Goal: Navigation & Orientation: Find specific page/section

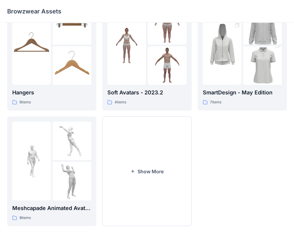
scroll to position [149, 0]
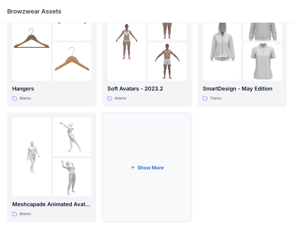
click at [159, 163] on button "Show More" at bounding box center [146, 168] width 89 height 110
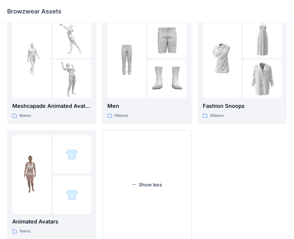
scroll to position [264, 0]
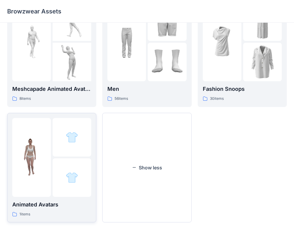
click at [40, 166] on img at bounding box center [31, 157] width 39 height 39
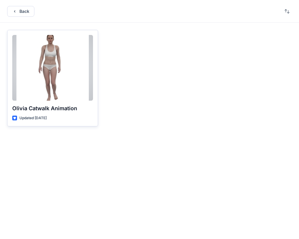
click at [64, 74] on div at bounding box center [52, 68] width 81 height 66
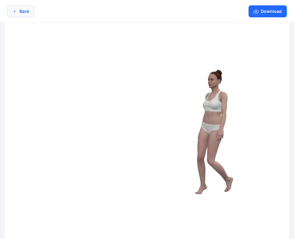
click at [26, 10] on button "Back" at bounding box center [20, 11] width 27 height 12
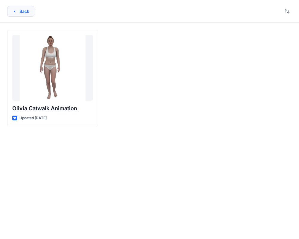
click at [19, 13] on button "Back" at bounding box center [20, 11] width 27 height 11
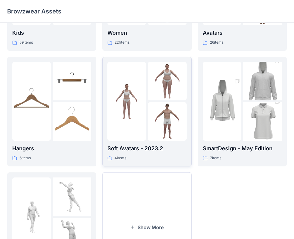
scroll to position [79, 0]
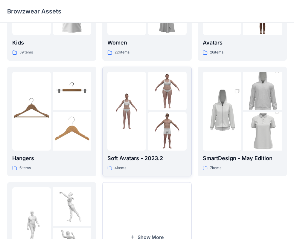
click at [158, 107] on img at bounding box center [167, 91] width 39 height 39
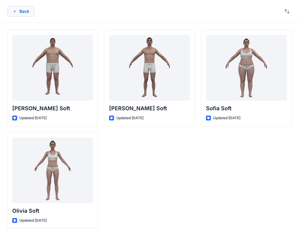
click at [24, 11] on button "Back" at bounding box center [20, 11] width 27 height 11
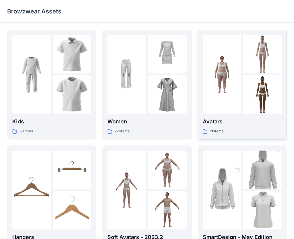
click at [236, 72] on img at bounding box center [222, 74] width 39 height 39
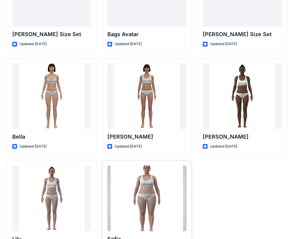
scroll to position [693, 0]
